Goal: Find specific page/section

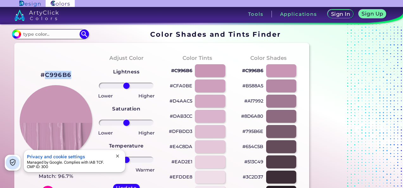
drag, startPoint x: 79, startPoint y: 72, endPoint x: 45, endPoint y: 75, distance: 34.1
click at [45, 75] on div "#C996B6 Pastel Violet Match: 96.7% Hue" at bounding box center [55, 134] width 71 height 172
copy h2 "C996B6"
paste input "C996B6"
type input "C996B6"
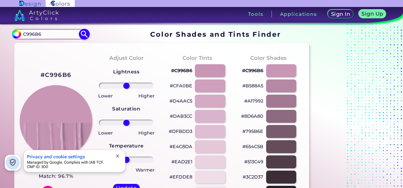
click at [84, 35] on img at bounding box center [84, 34] width 11 height 11
click at [84, 34] on img at bounding box center [84, 34] width 11 height 11
type input "#000000"
drag, startPoint x: 65, startPoint y: 32, endPoint x: 21, endPoint y: 36, distance: 43.6
click at [21, 36] on input "C996B6" at bounding box center [50, 34] width 59 height 9
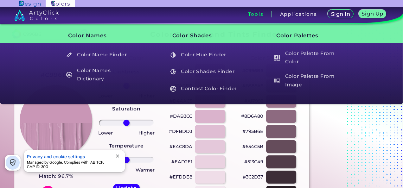
click at [262, 16] on div "Tools" at bounding box center [256, 14] width 32 height 7
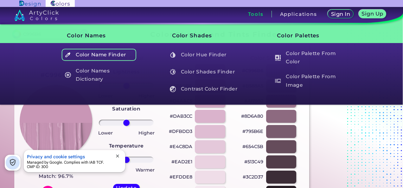
click at [126, 56] on h5 "Color Name Finder" at bounding box center [99, 55] width 75 height 12
